Goal: Information Seeking & Learning: Learn about a topic

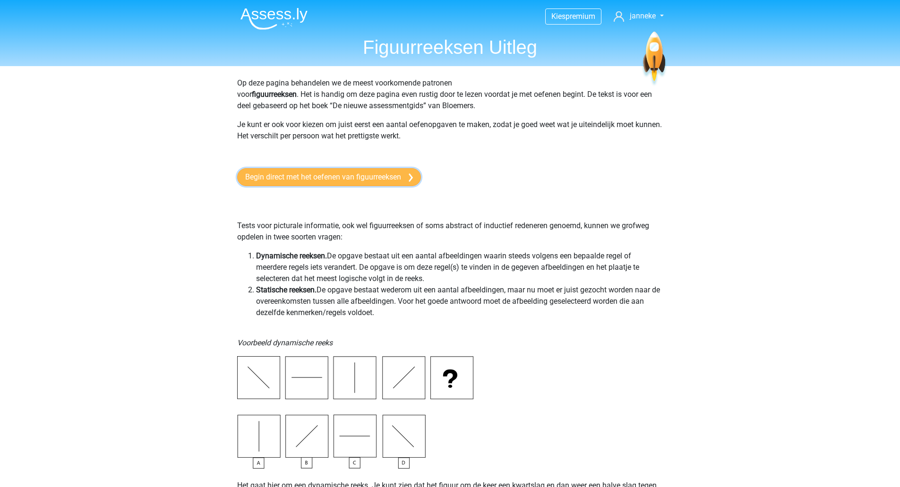
click at [314, 182] on link "Begin direct met het oefenen van figuurreeksen" at bounding box center [329, 177] width 184 height 18
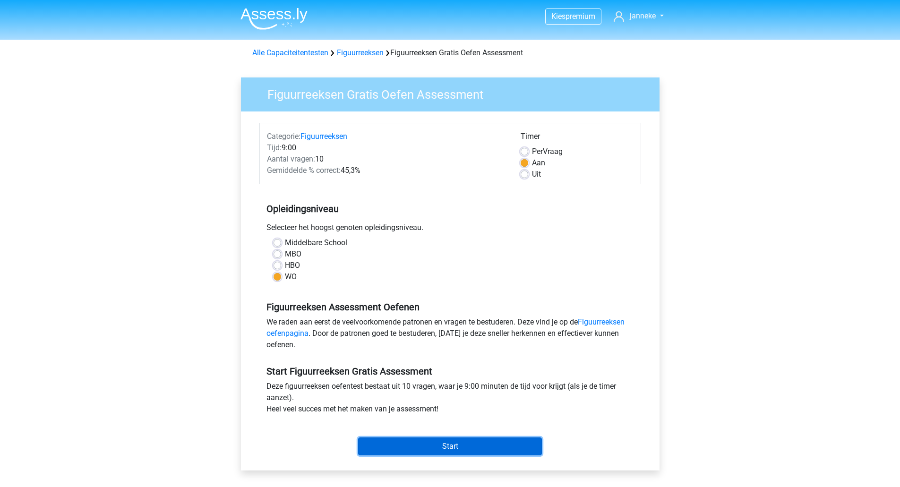
click at [441, 449] on input "Start" at bounding box center [450, 447] width 184 height 18
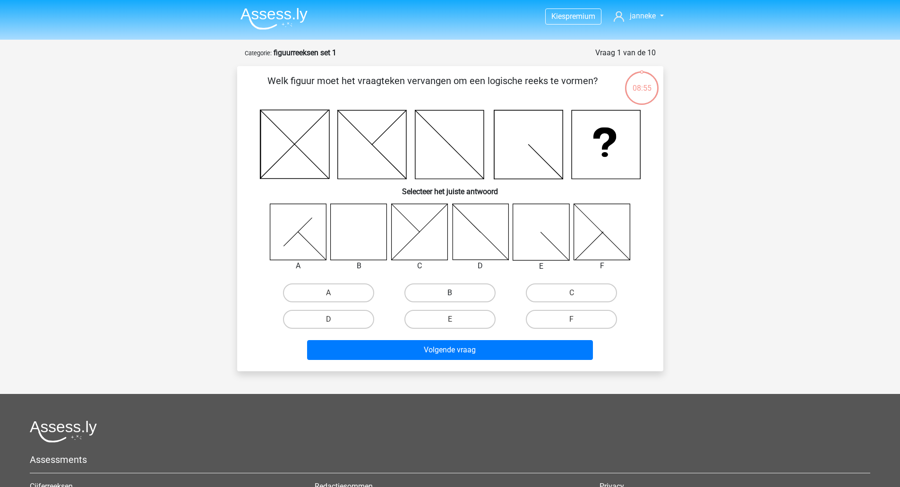
click at [446, 292] on label "B" at bounding box center [449, 293] width 91 height 19
click at [450, 293] on input "B" at bounding box center [453, 296] width 6 height 6
radio input "true"
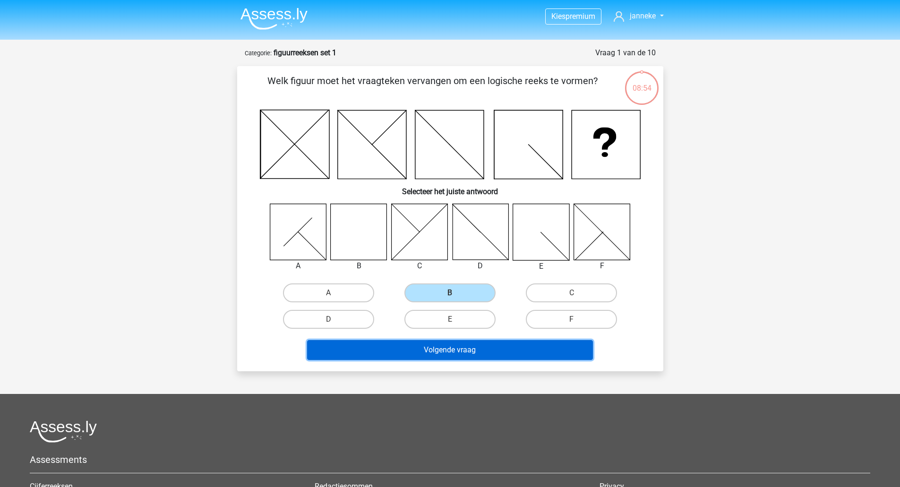
click at [431, 351] on button "Volgende vraag" at bounding box center [450, 350] width 286 height 20
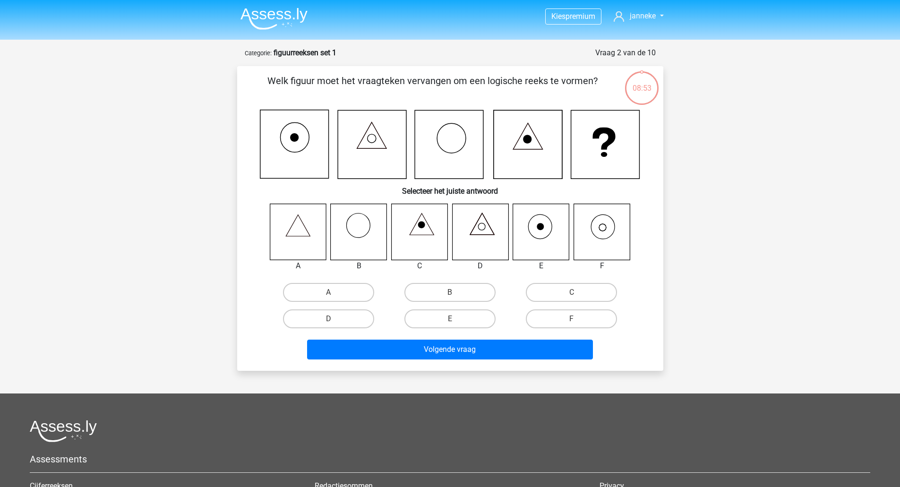
scroll to position [47, 0]
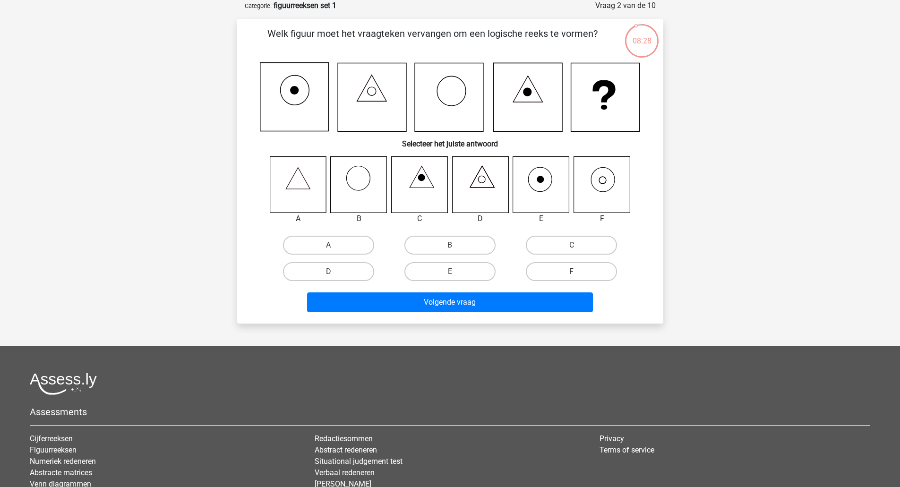
click at [568, 275] on label "F" at bounding box center [571, 271] width 91 height 19
click at [572, 275] on input "F" at bounding box center [575, 275] width 6 height 6
radio input "true"
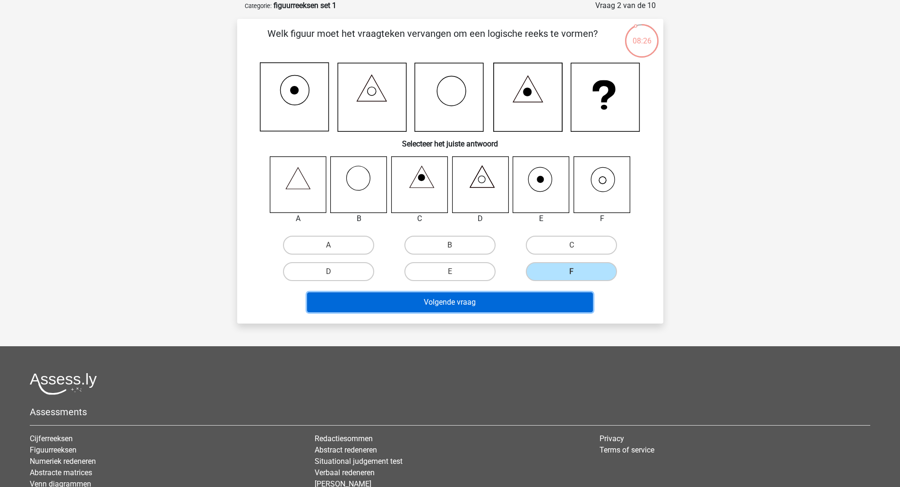
click at [476, 299] on button "Volgende vraag" at bounding box center [450, 302] width 286 height 20
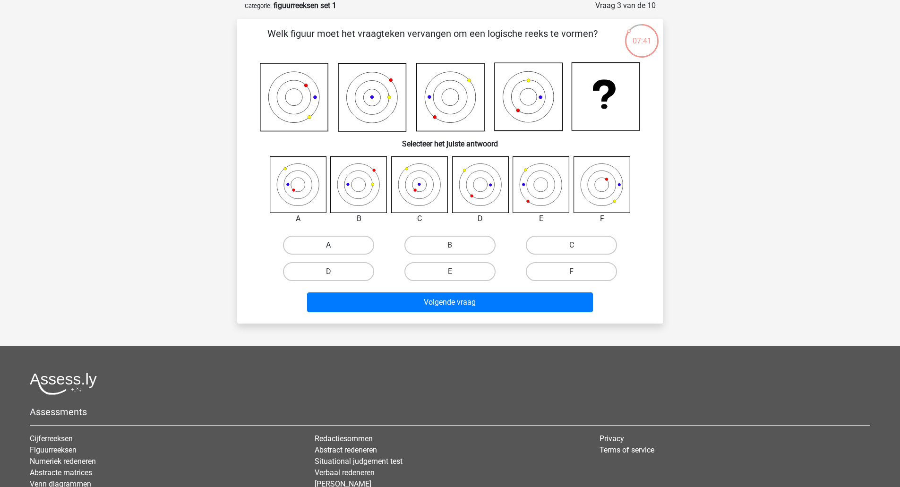
click at [348, 244] on label "A" at bounding box center [328, 245] width 91 height 19
click at [335, 245] on input "A" at bounding box center [331, 248] width 6 height 6
radio input "true"
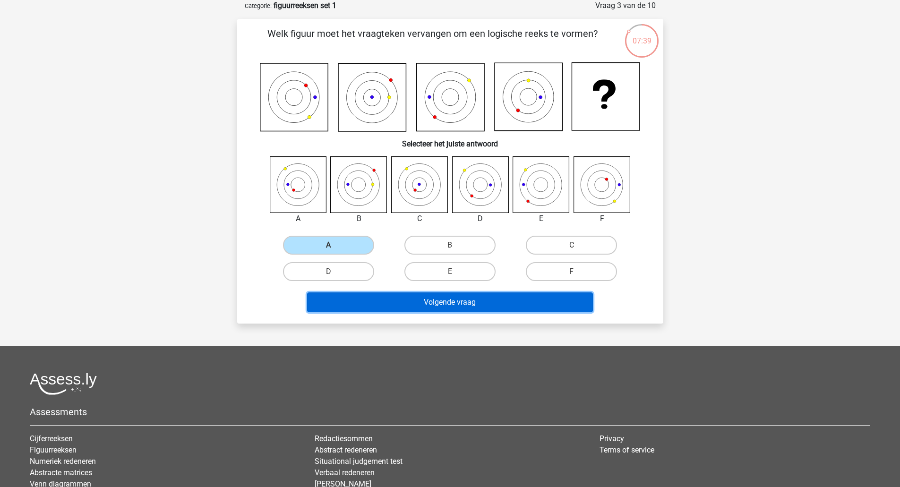
click at [459, 301] on button "Volgende vraag" at bounding box center [450, 302] width 286 height 20
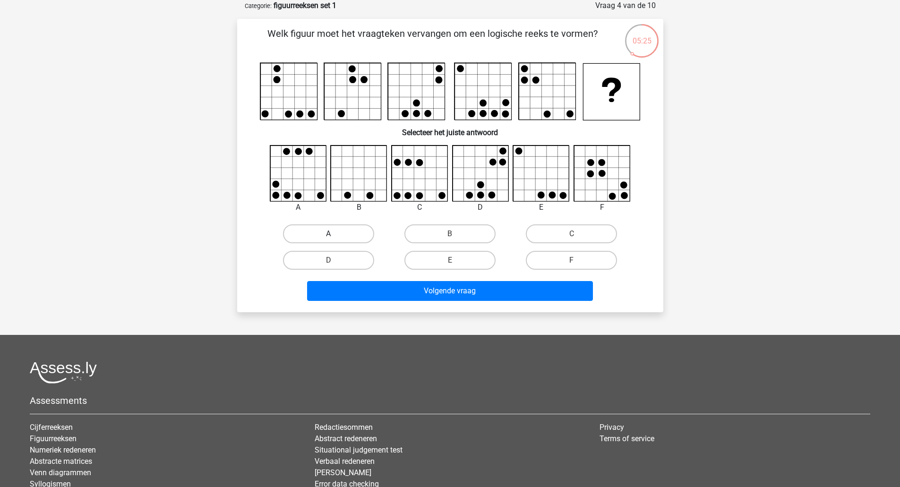
click at [344, 235] on label "A" at bounding box center [328, 233] width 91 height 19
click at [335, 235] on input "A" at bounding box center [331, 237] width 6 height 6
radio input "true"
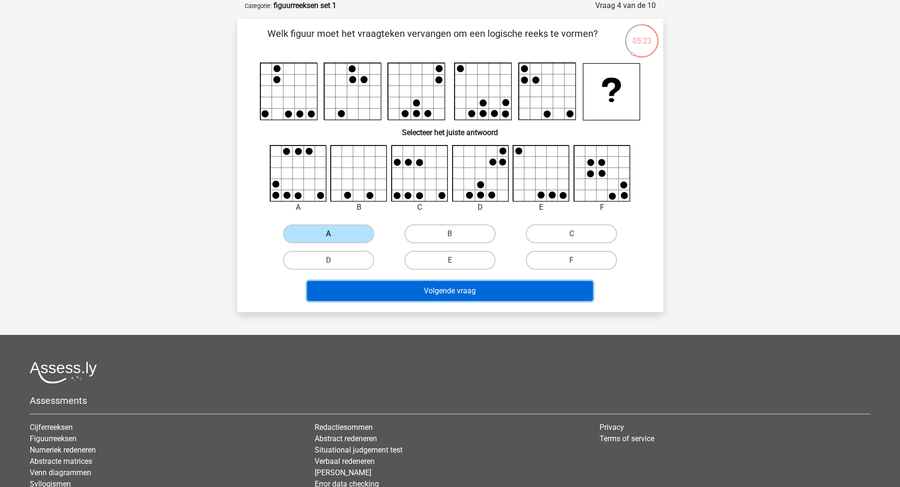
click at [423, 293] on button "Volgende vraag" at bounding box center [450, 291] width 286 height 20
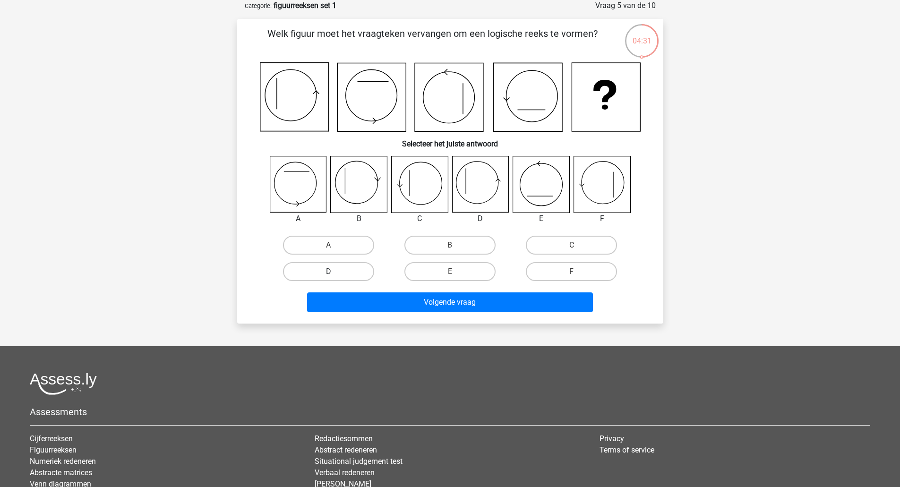
click at [361, 273] on label "D" at bounding box center [328, 271] width 91 height 19
click at [335, 273] on input "D" at bounding box center [331, 275] width 6 height 6
radio input "true"
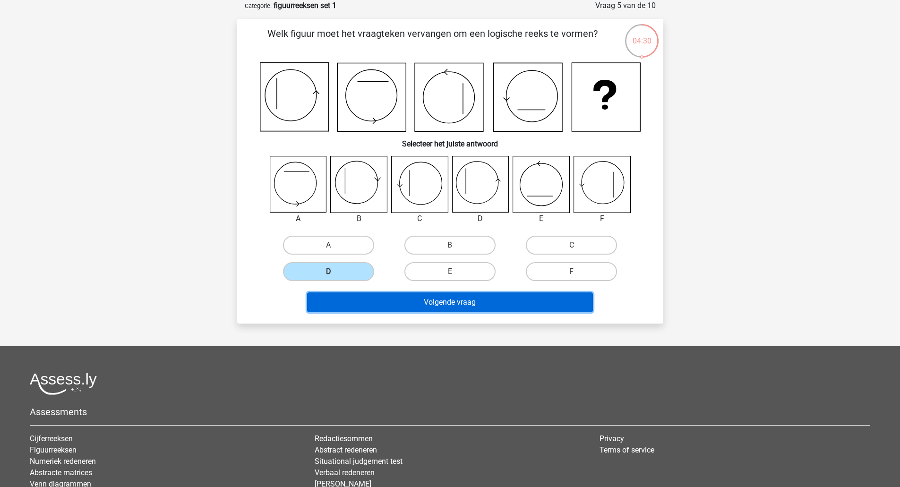
click at [428, 302] on button "Volgende vraag" at bounding box center [450, 302] width 286 height 20
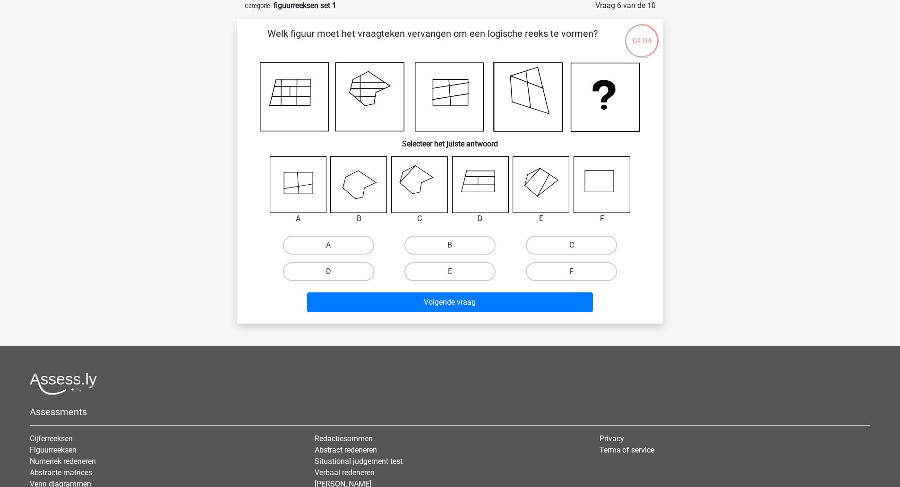
click at [551, 249] on label "C" at bounding box center [571, 245] width 91 height 19
click at [572, 249] on input "C" at bounding box center [575, 248] width 6 height 6
radio input "true"
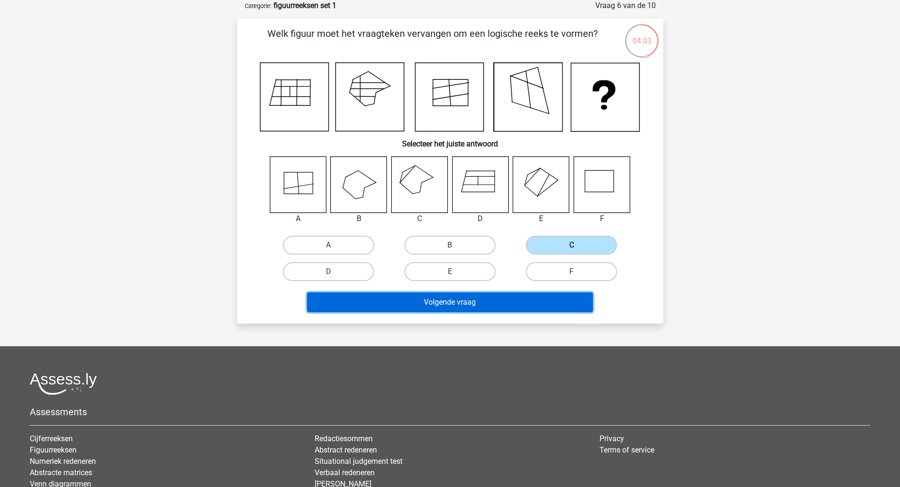
click at [458, 301] on button "Volgende vraag" at bounding box center [450, 302] width 286 height 20
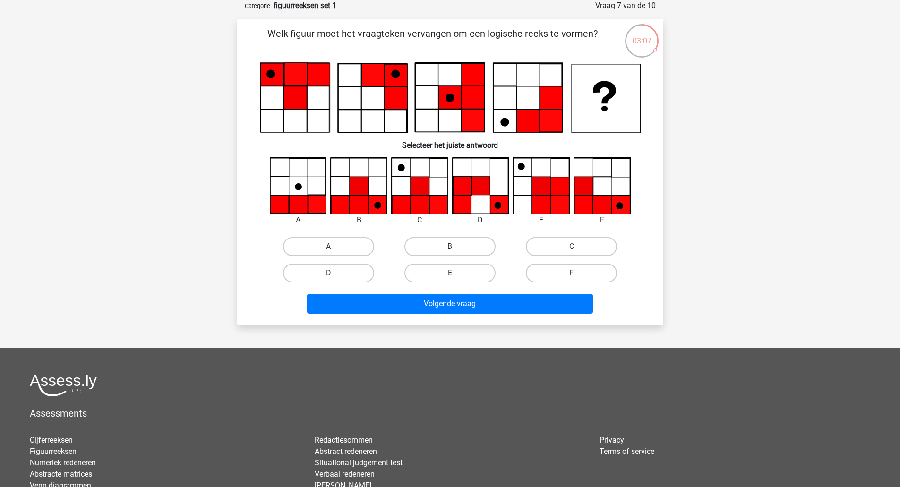
click at [437, 248] on label "B" at bounding box center [449, 246] width 91 height 19
click at [450, 248] on input "B" at bounding box center [453, 250] width 6 height 6
radio input "true"
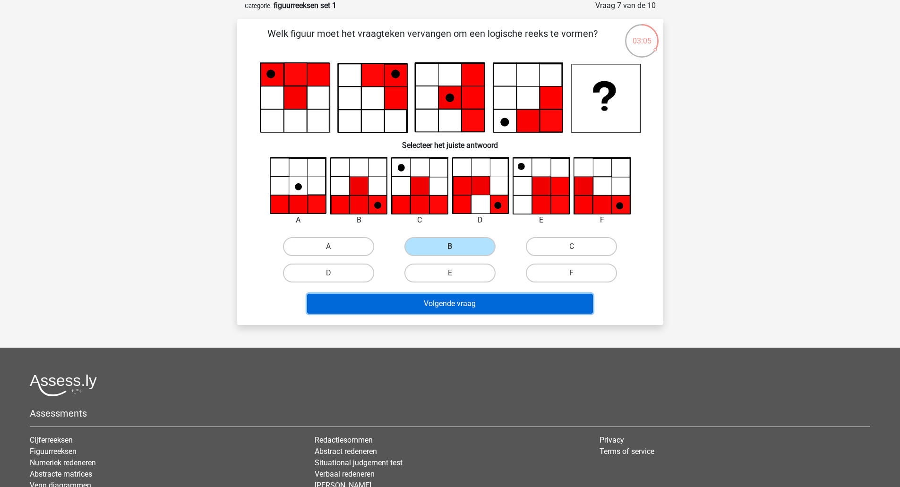
click at [449, 307] on button "Volgende vraag" at bounding box center [450, 304] width 286 height 20
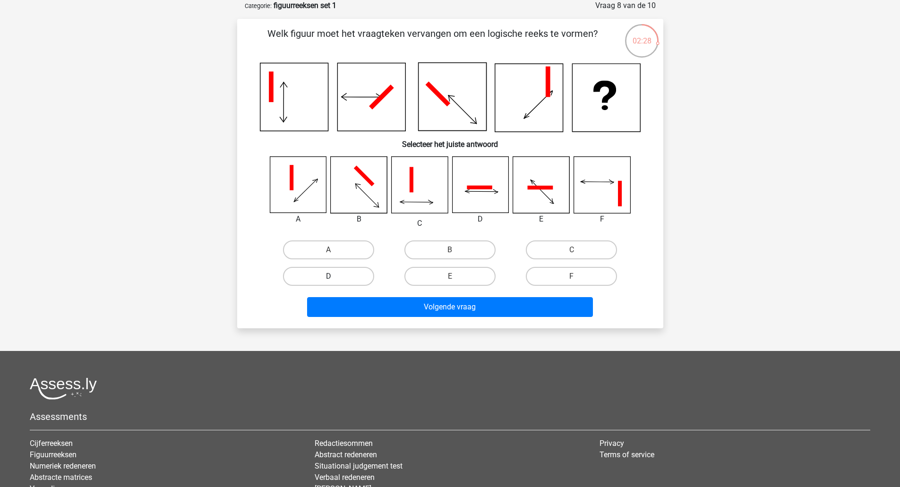
click at [312, 275] on label "D" at bounding box center [328, 276] width 91 height 19
click at [328, 276] on input "D" at bounding box center [331, 279] width 6 height 6
radio input "true"
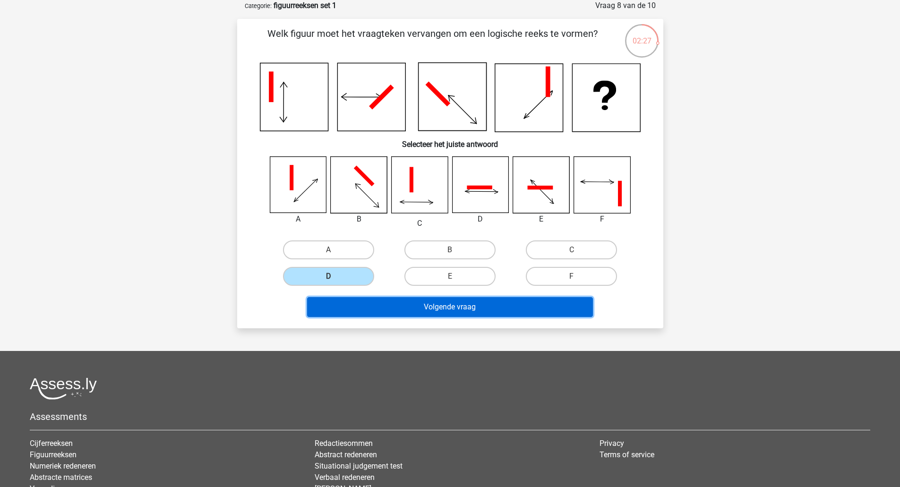
click at [454, 300] on button "Volgende vraag" at bounding box center [450, 307] width 286 height 20
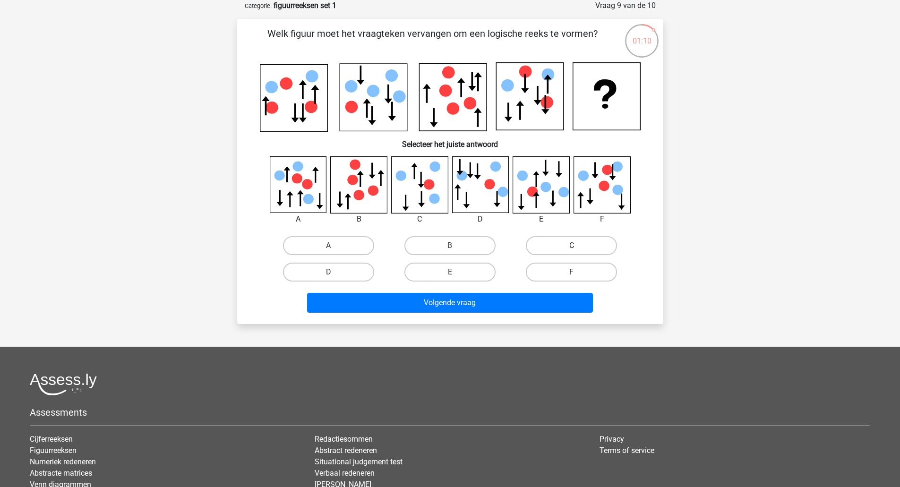
click at [601, 244] on label "C" at bounding box center [571, 245] width 91 height 19
click at [578, 246] on input "C" at bounding box center [575, 249] width 6 height 6
radio input "true"
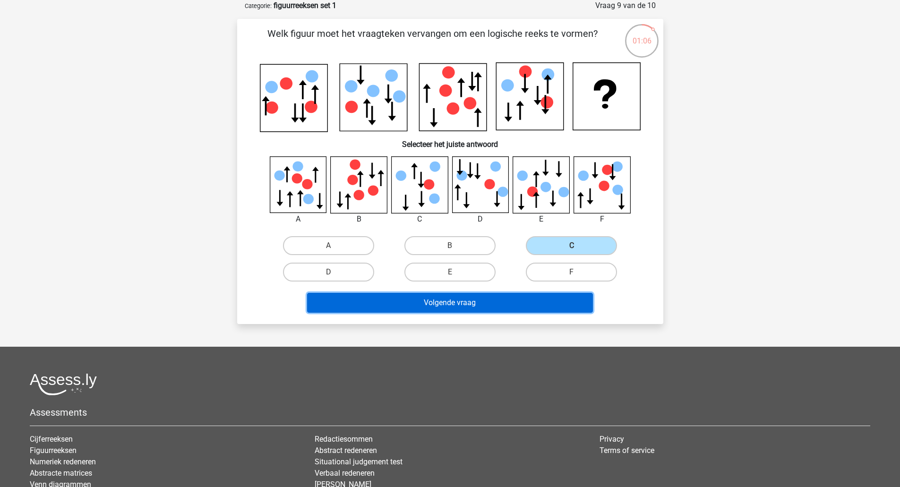
click at [507, 302] on button "Volgende vraag" at bounding box center [450, 303] width 286 height 20
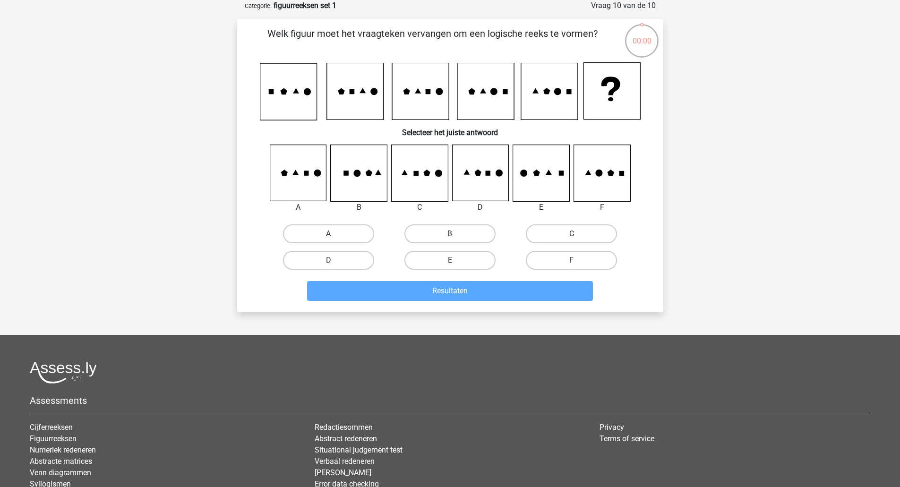
click at [550, 235] on label "C" at bounding box center [571, 233] width 91 height 19
click at [572, 235] on input "C" at bounding box center [575, 237] width 6 height 6
radio input "true"
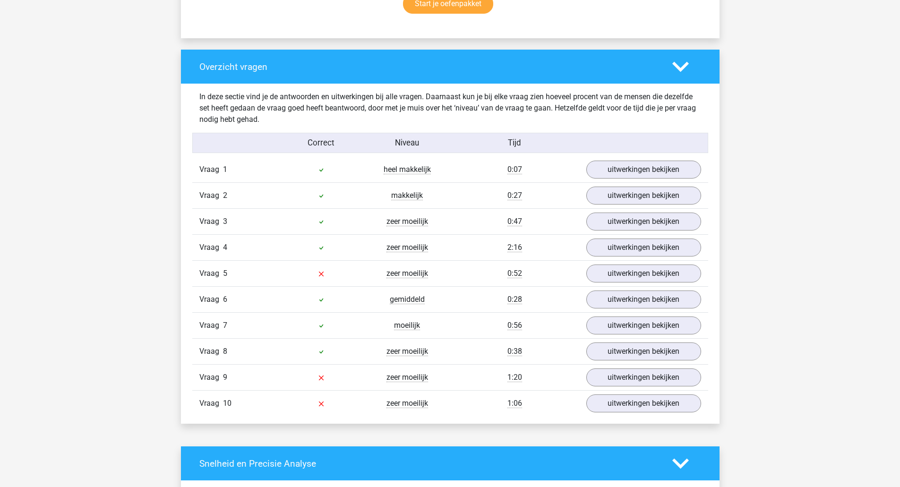
scroll to position [661, 0]
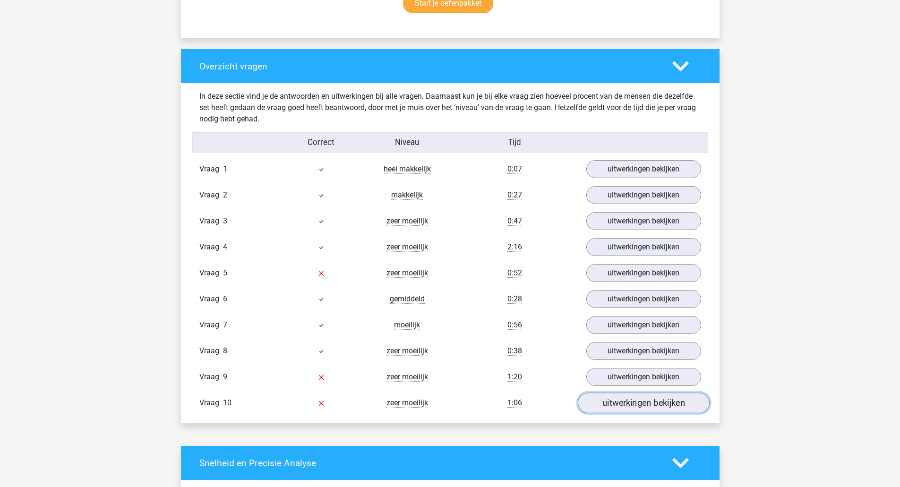
click at [636, 406] on link "uitwerkingen bekijken" at bounding box center [643, 403] width 132 height 21
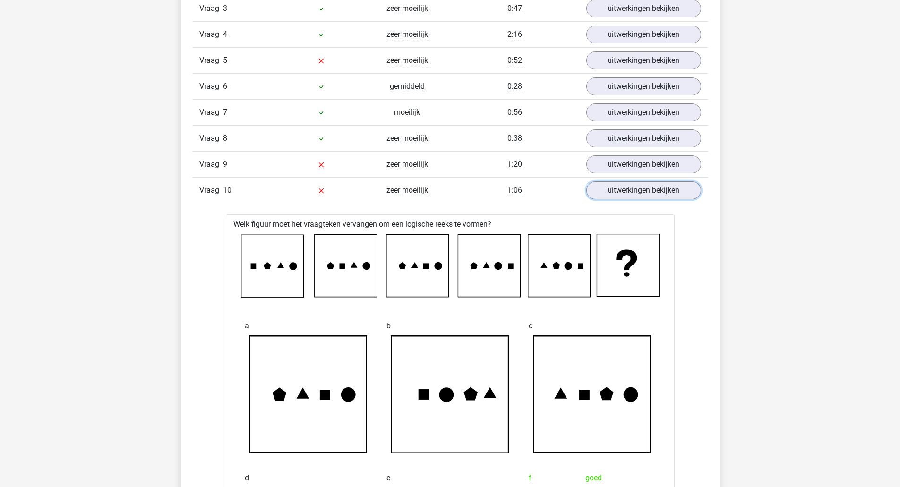
scroll to position [872, 0]
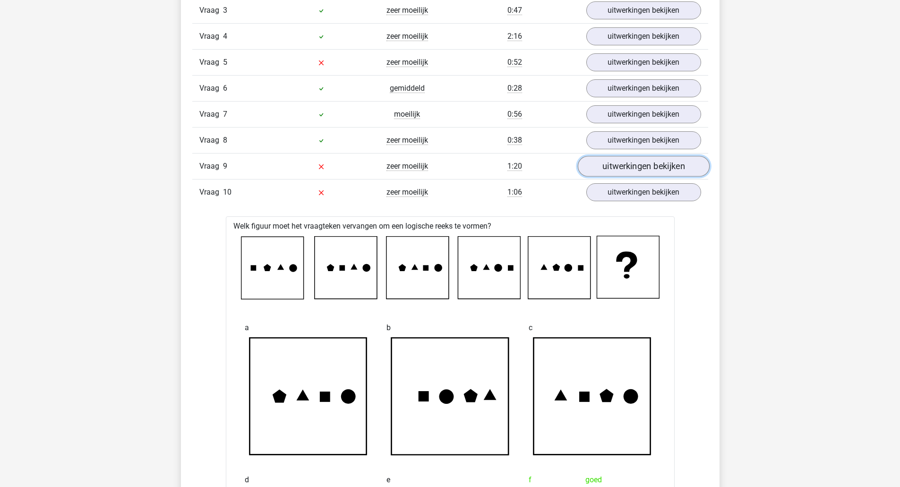
click at [617, 163] on link "uitwerkingen bekijken" at bounding box center [643, 166] width 132 height 21
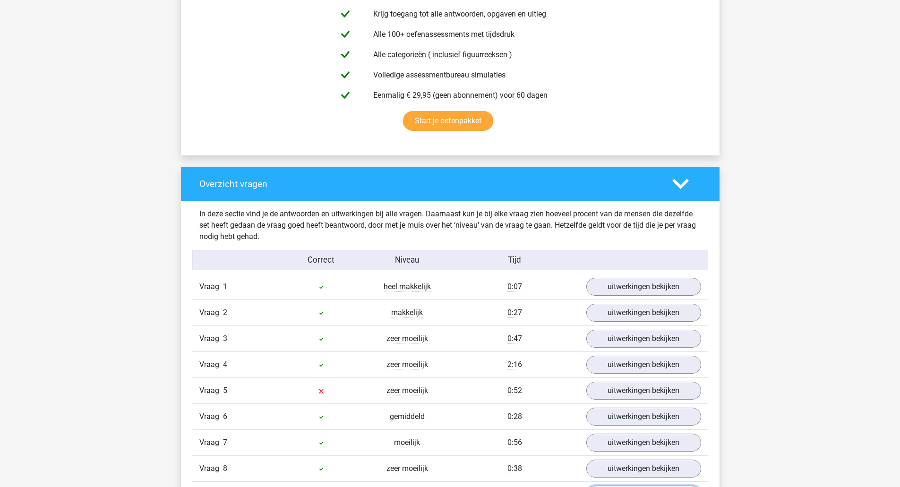
scroll to position [542, 0]
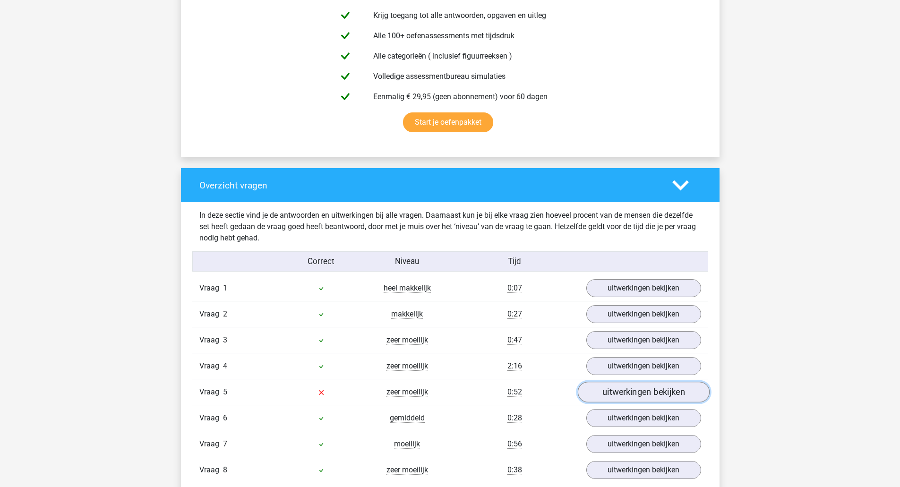
click at [620, 396] on link "uitwerkingen bekijken" at bounding box center [643, 392] width 132 height 21
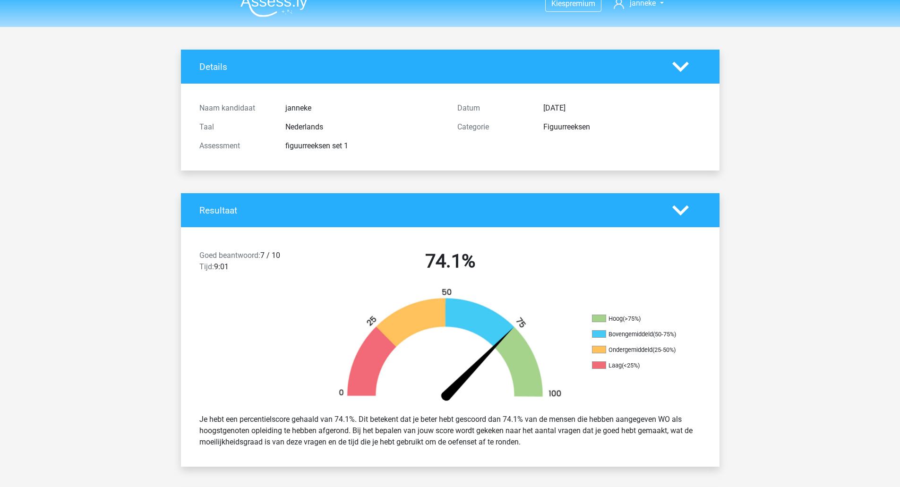
scroll to position [0, 0]
